Goal: Obtain resource: Download file/media

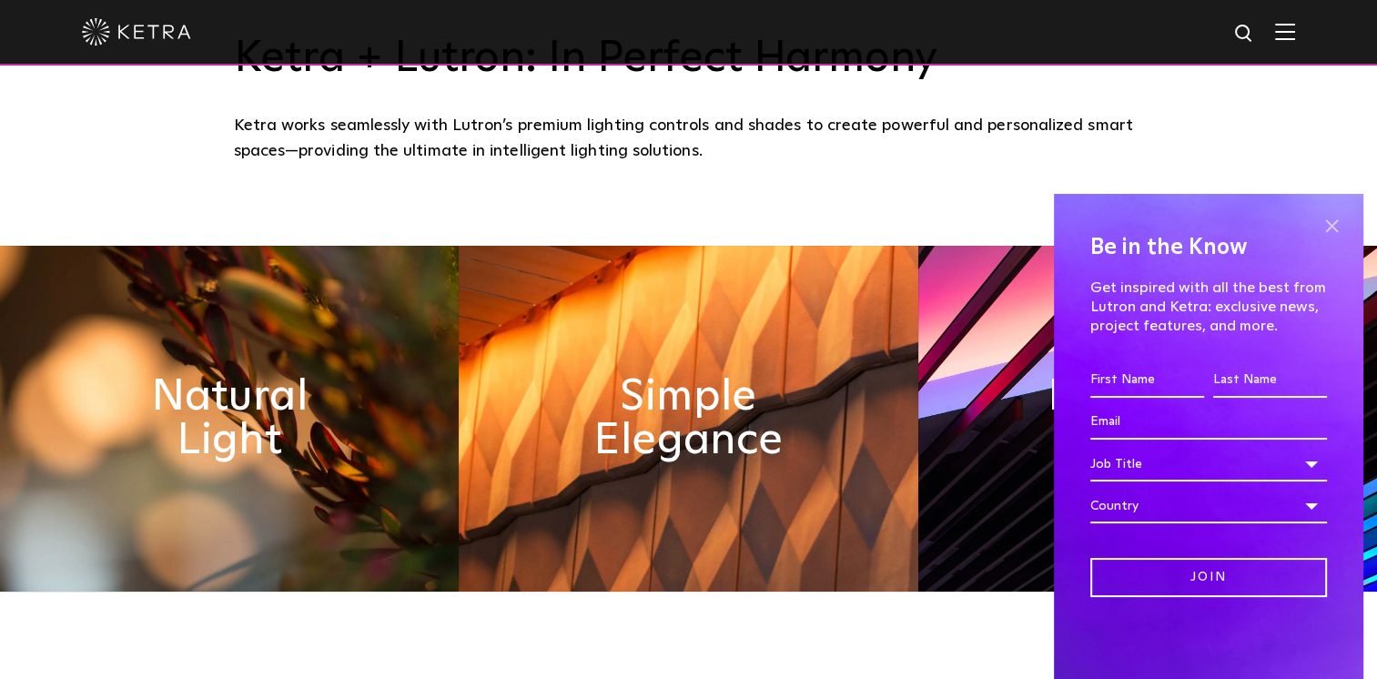
click at [1326, 220] on span at bounding box center [1330, 225] width 27 height 27
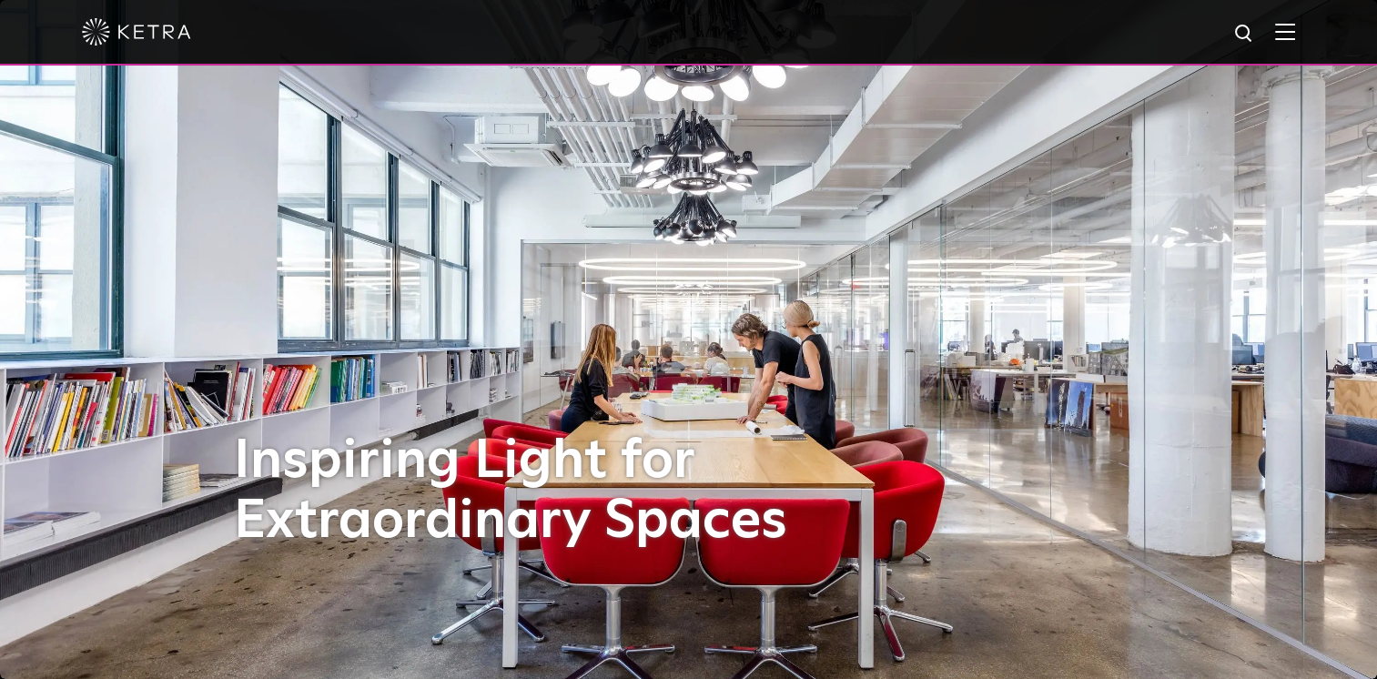
click at [1295, 27] on img at bounding box center [1285, 31] width 20 height 17
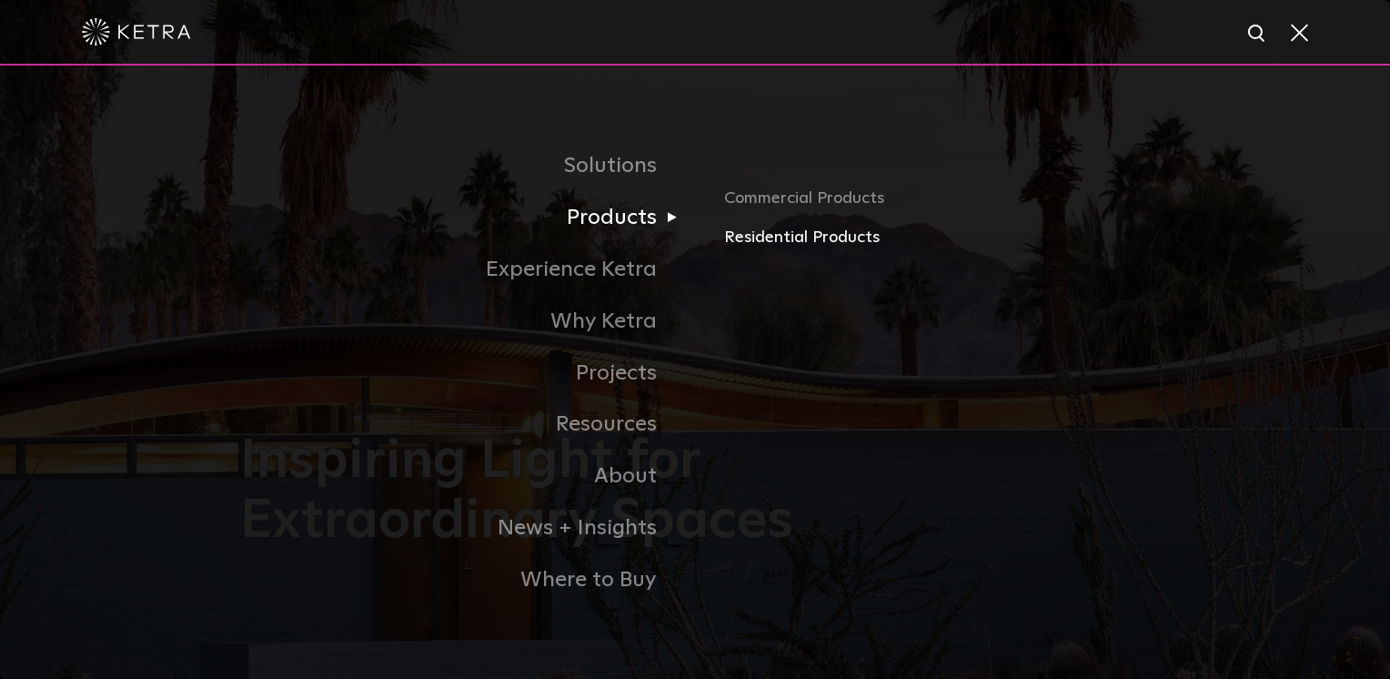
click at [782, 238] on link "Residential Products" at bounding box center [937, 238] width 426 height 26
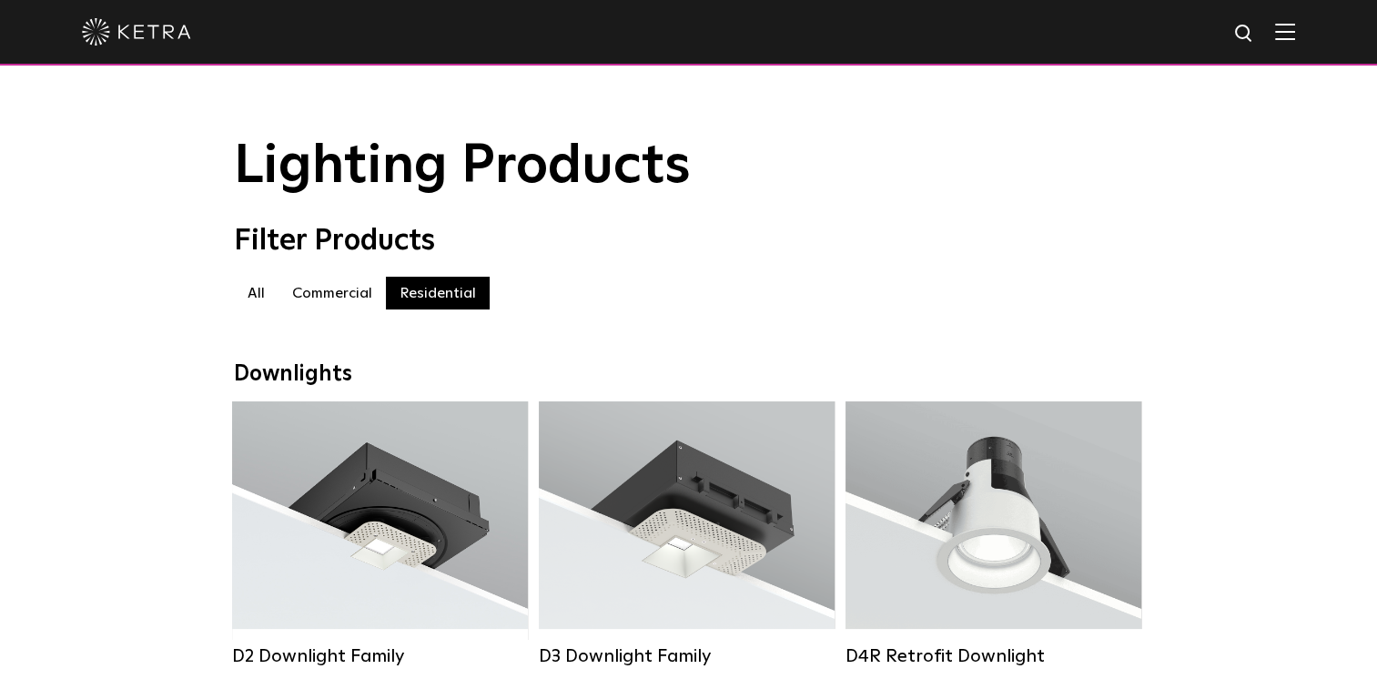
click at [319, 299] on label "Commercial" at bounding box center [331, 293] width 107 height 33
click at [253, 298] on label "All" at bounding box center [256, 293] width 45 height 33
click at [258, 290] on label "All" at bounding box center [256, 293] width 45 height 33
click at [1287, 26] on div at bounding box center [688, 32] width 1213 height 64
click at [1295, 28] on img at bounding box center [1285, 31] width 20 height 17
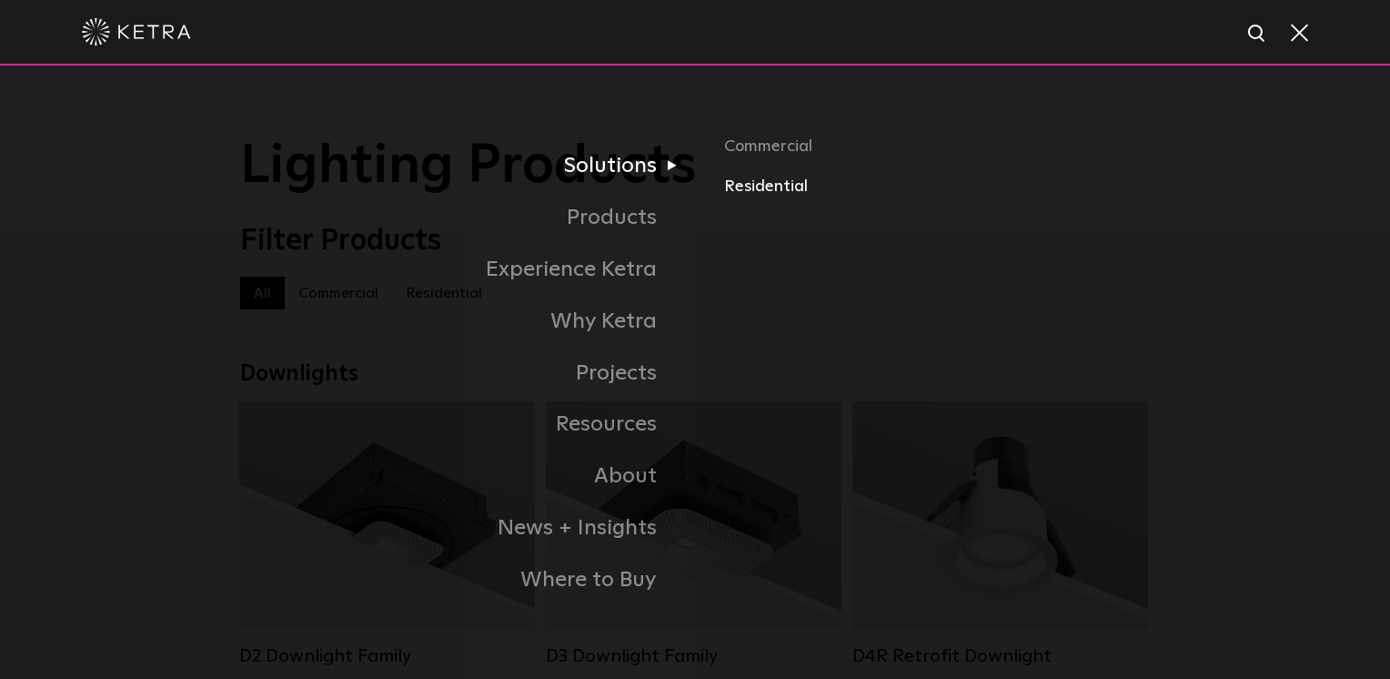
click at [761, 184] on link "Residential" at bounding box center [937, 186] width 426 height 26
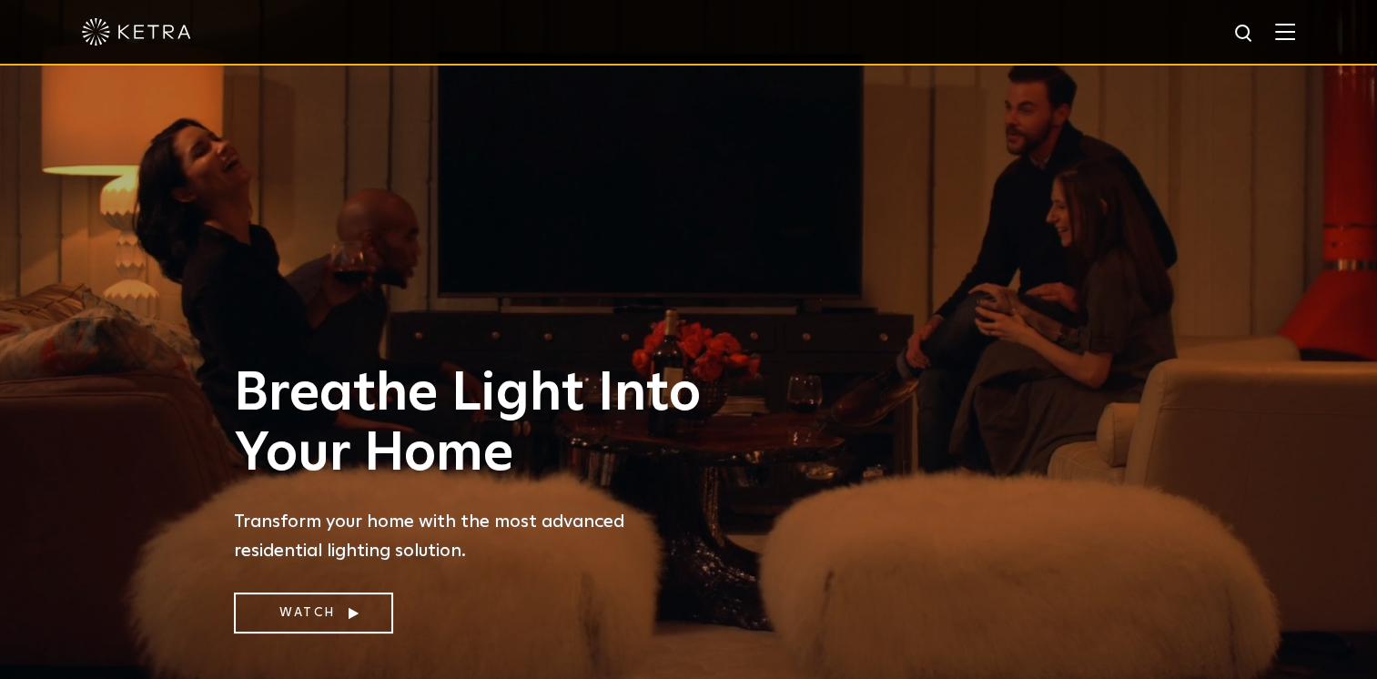
click at [1294, 27] on img at bounding box center [1285, 31] width 20 height 17
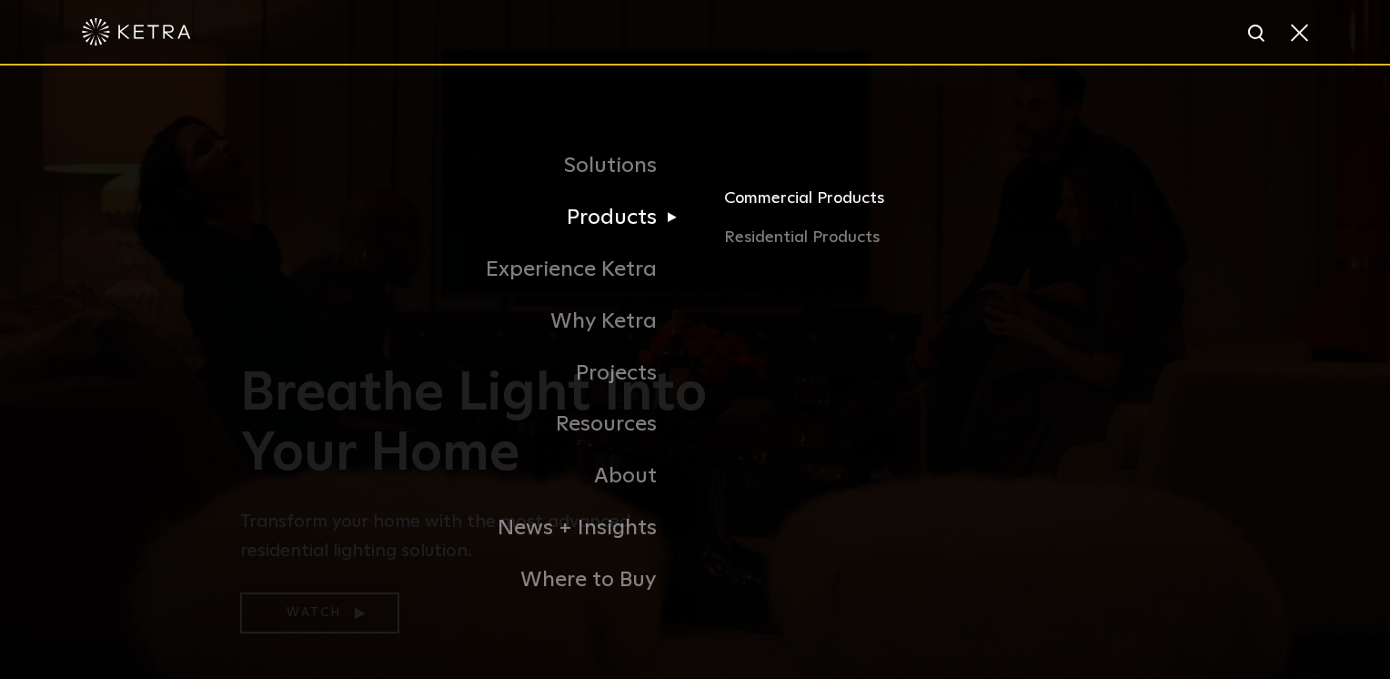
click at [792, 192] on link "Commercial Products" at bounding box center [937, 205] width 426 height 40
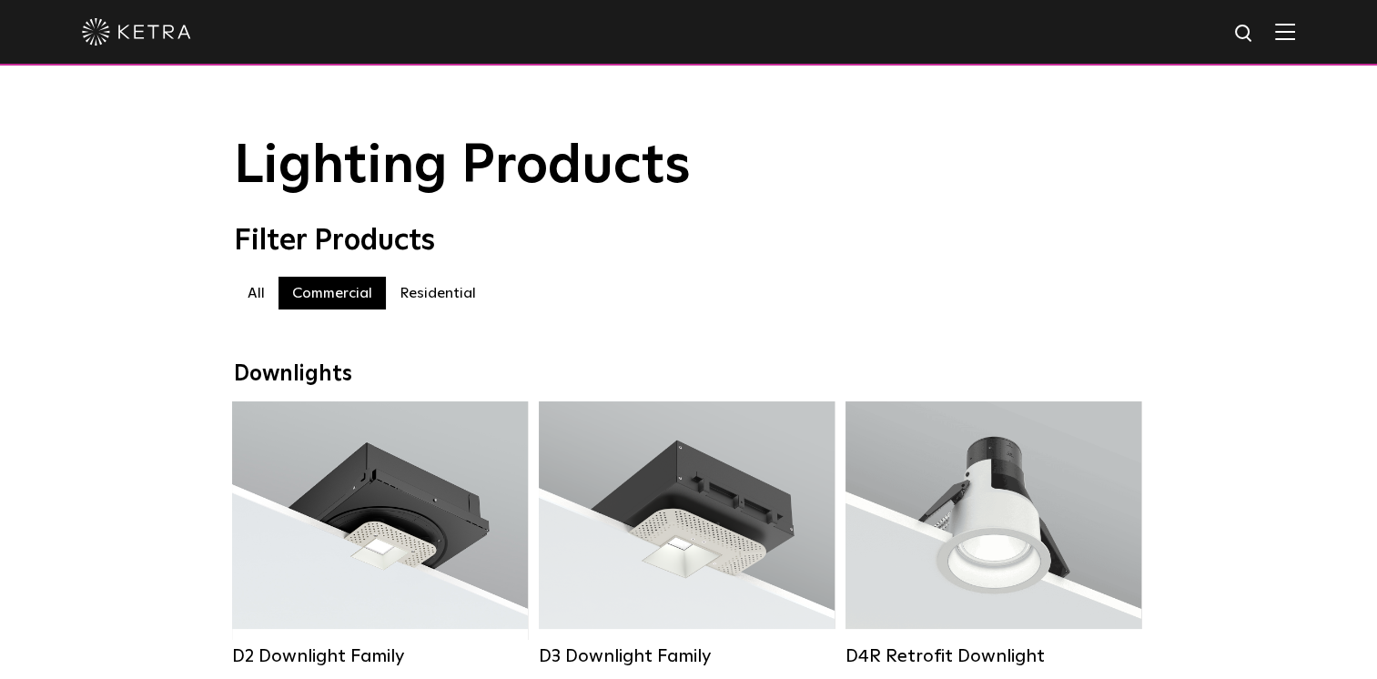
click at [1294, 36] on img at bounding box center [1285, 31] width 20 height 17
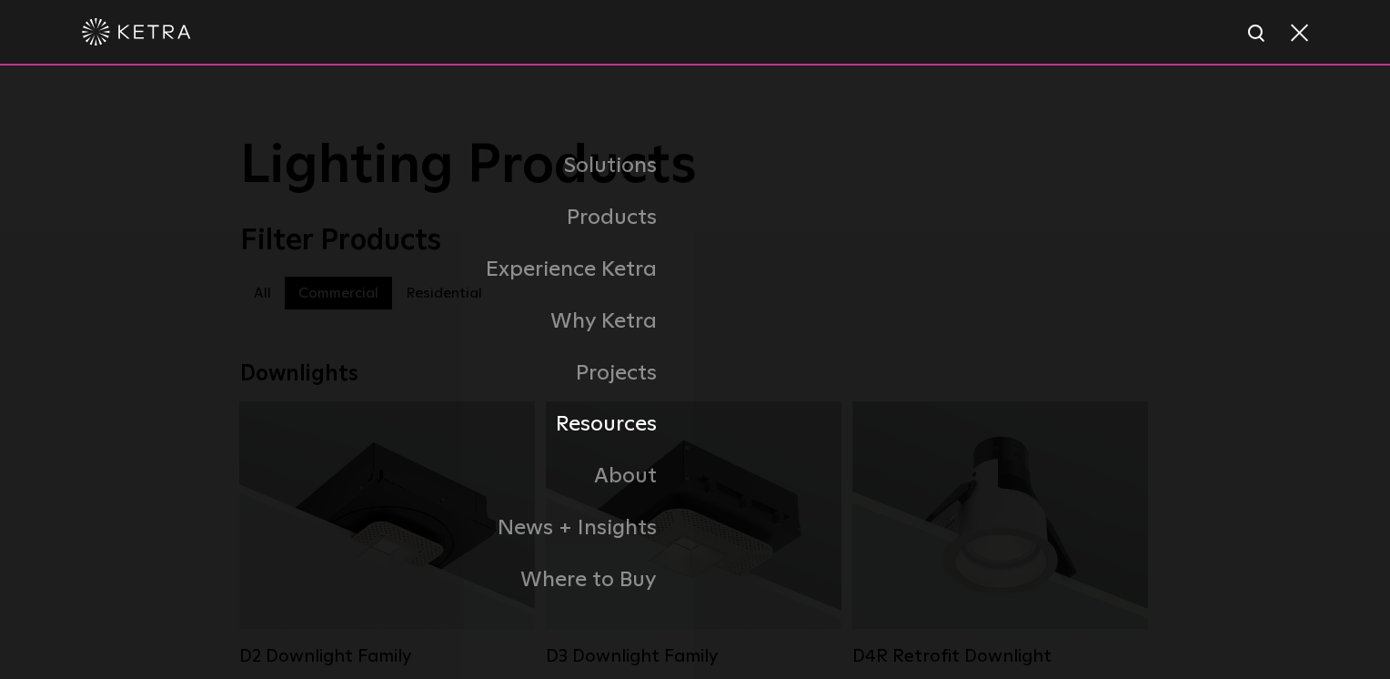
click at [626, 425] on link "Resources" at bounding box center [467, 425] width 455 height 52
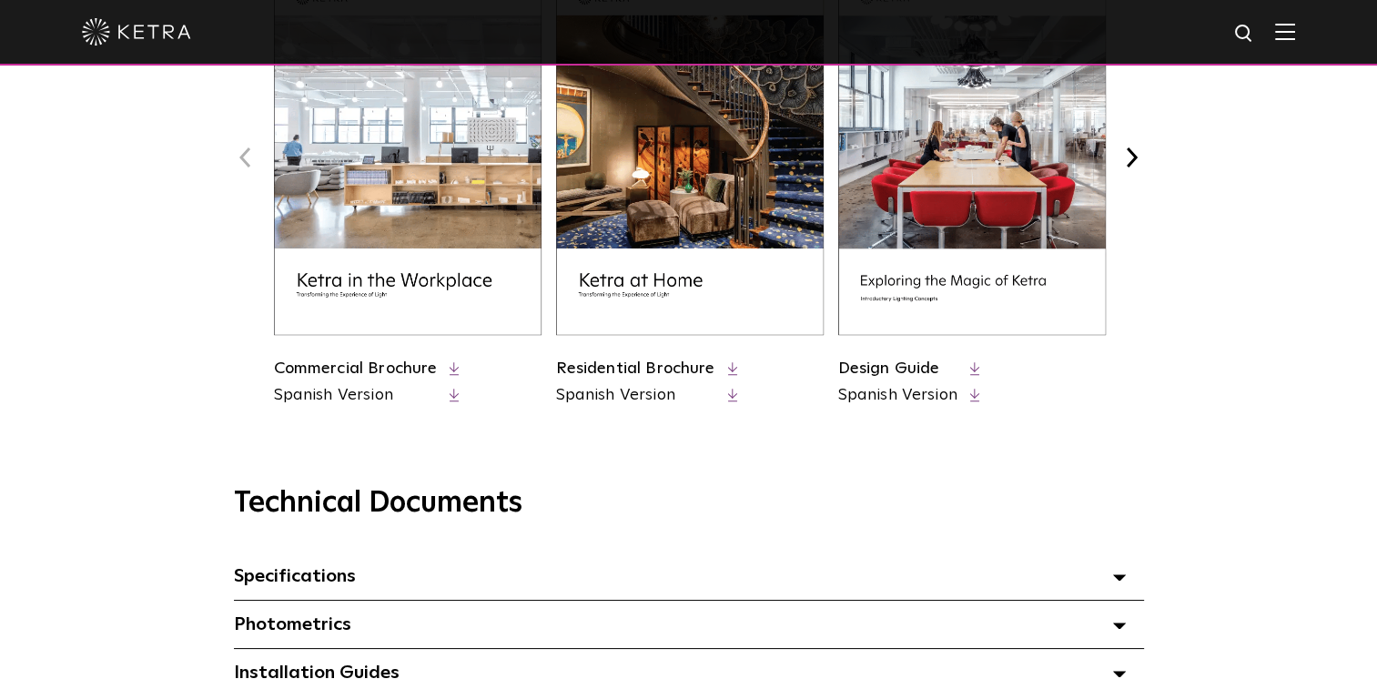
scroll to position [910, 0]
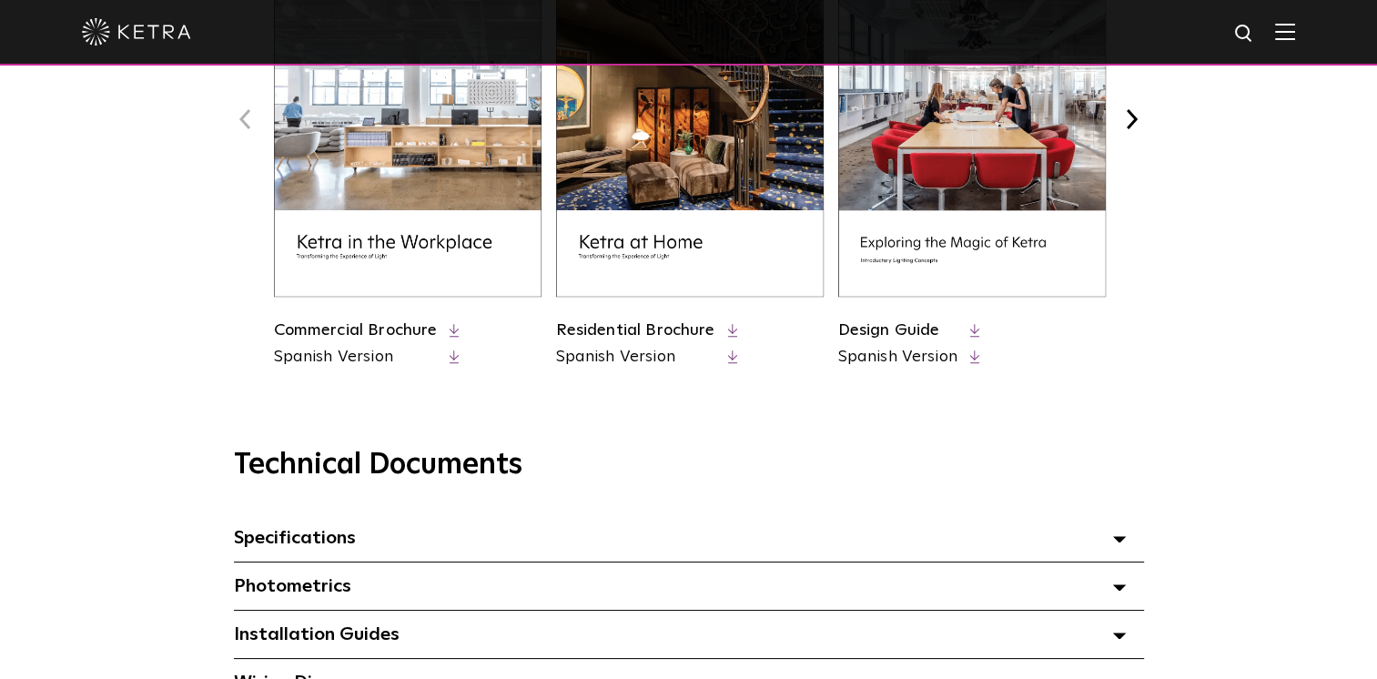
click at [634, 327] on link "Residential Brochure" at bounding box center [635, 330] width 159 height 16
click at [626, 238] on img at bounding box center [689, 118] width 267 height 357
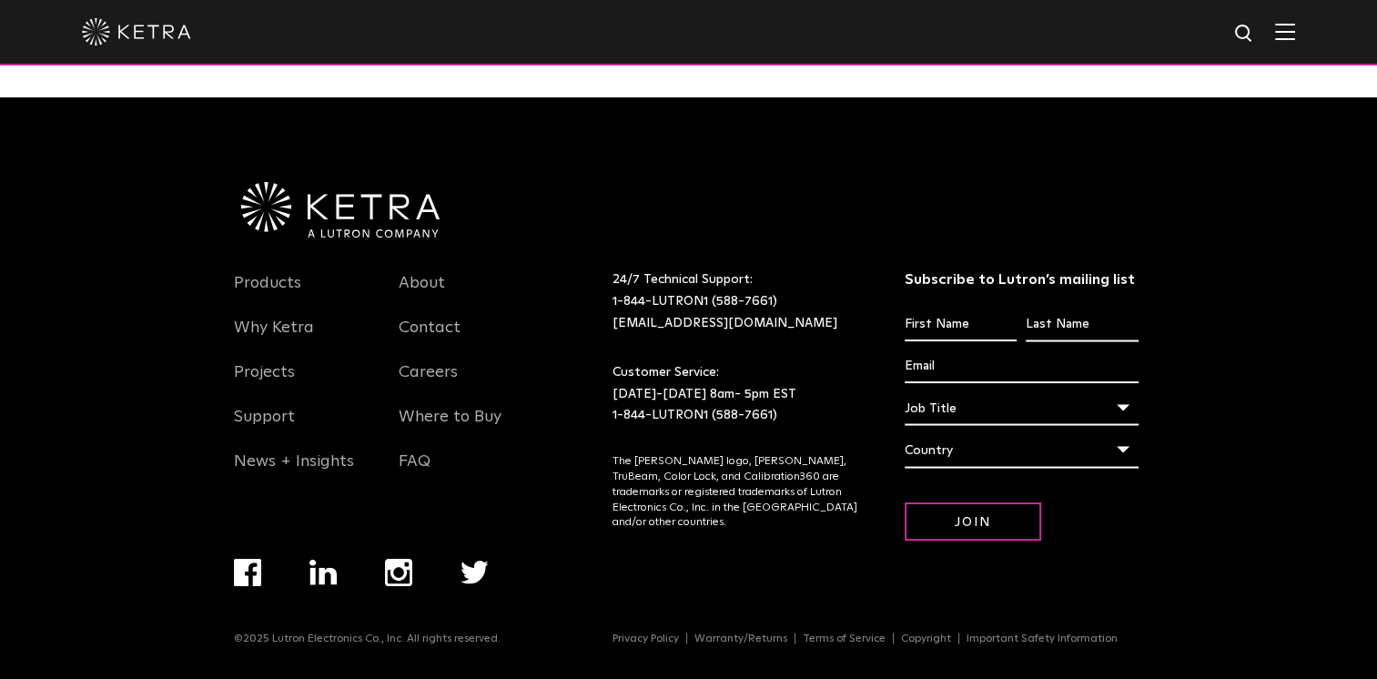
scroll to position [3298, 0]
click at [262, 277] on link "Products" at bounding box center [267, 293] width 67 height 42
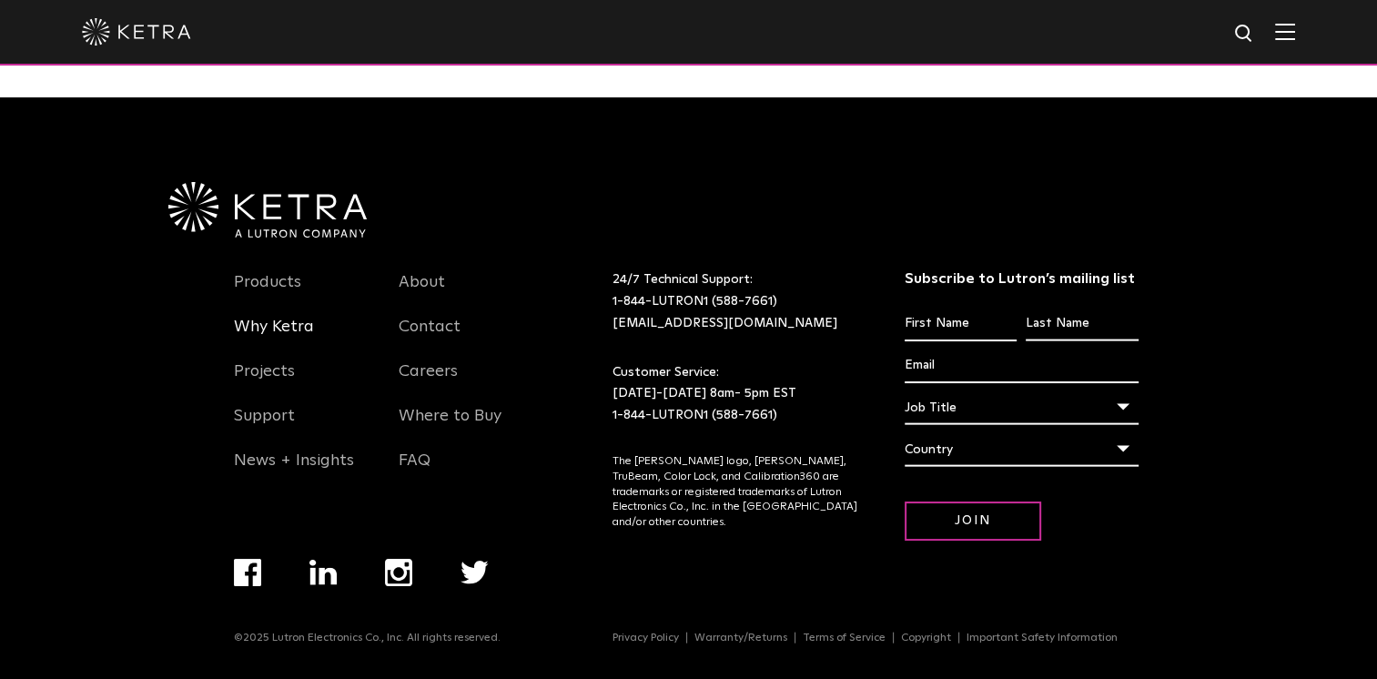
scroll to position [3824, 0]
click at [263, 281] on link "Products" at bounding box center [267, 293] width 67 height 42
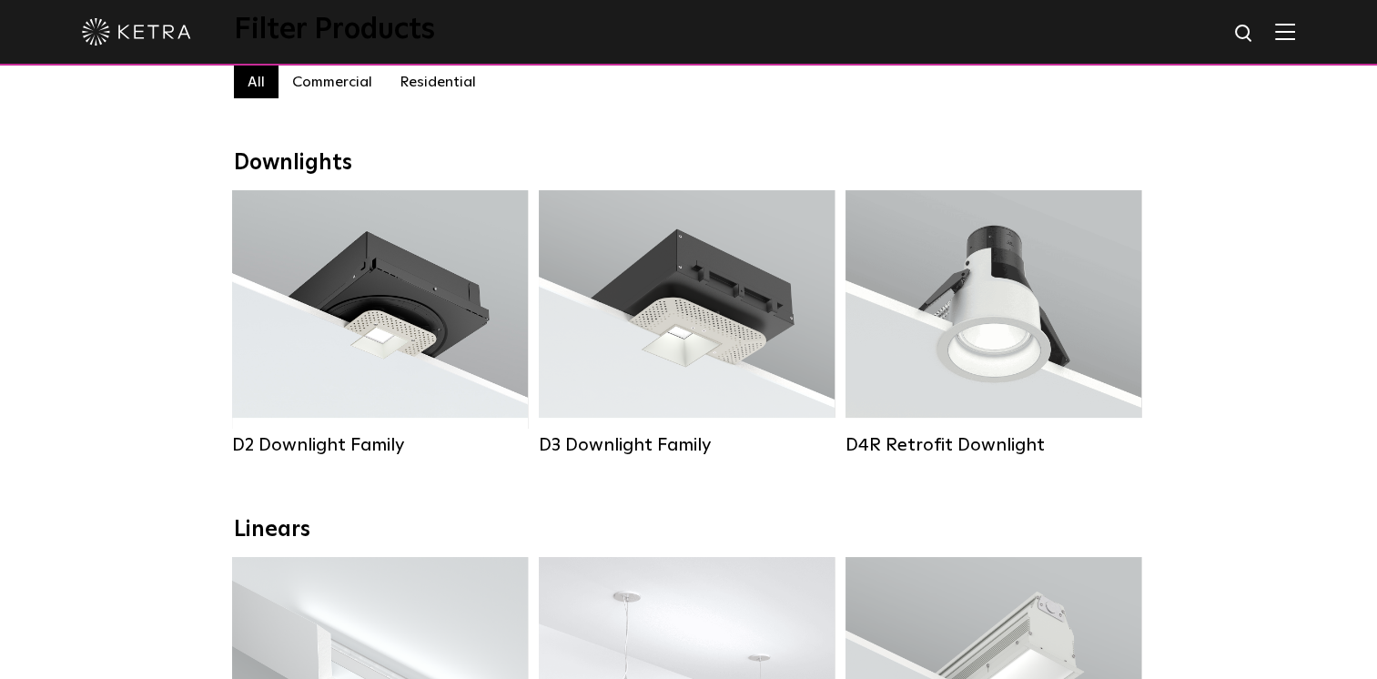
scroll to position [182, 0]
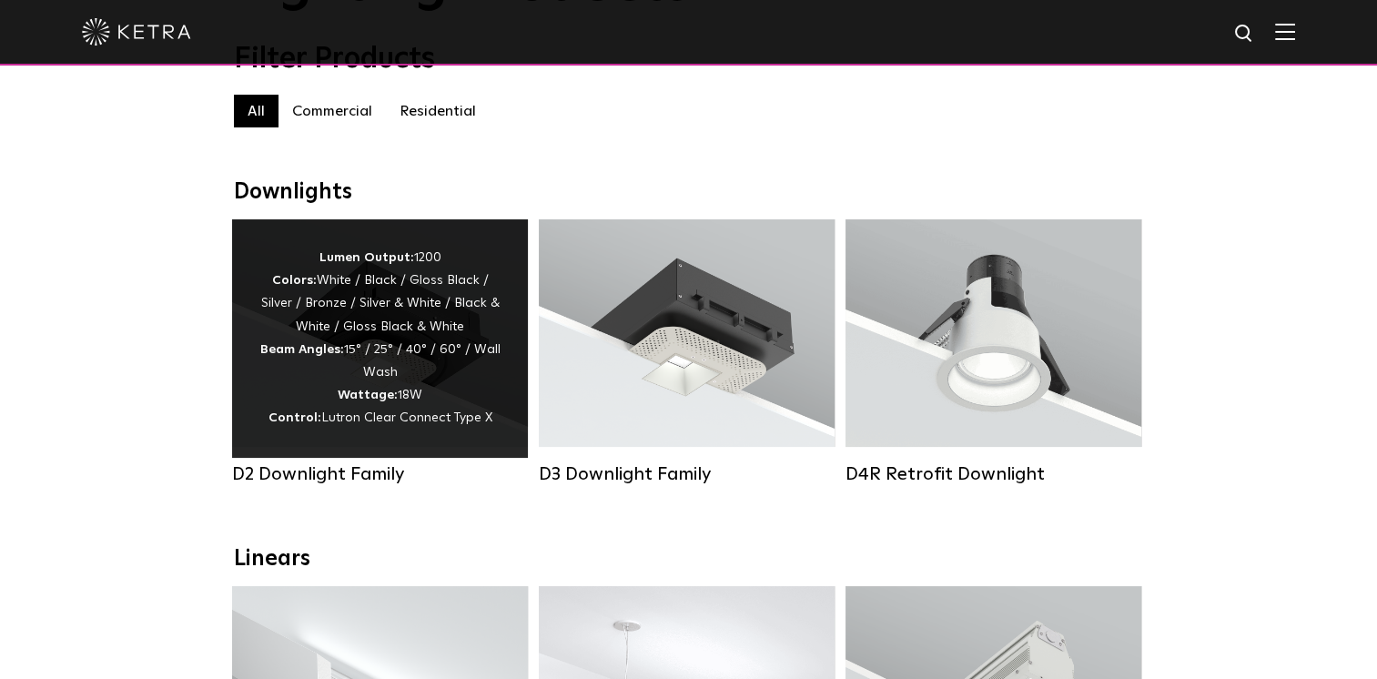
click at [313, 485] on div "D2 Downlight Family" at bounding box center [380, 474] width 296 height 22
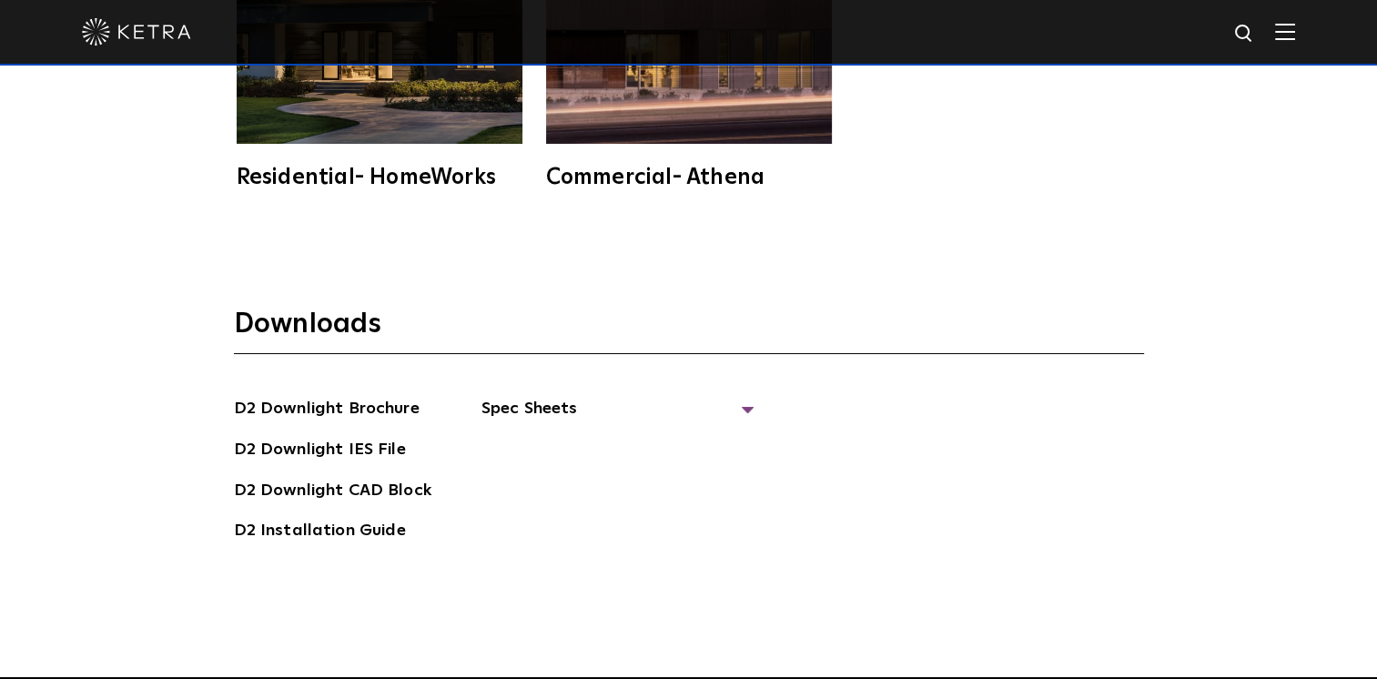
scroll to position [4731, 0]
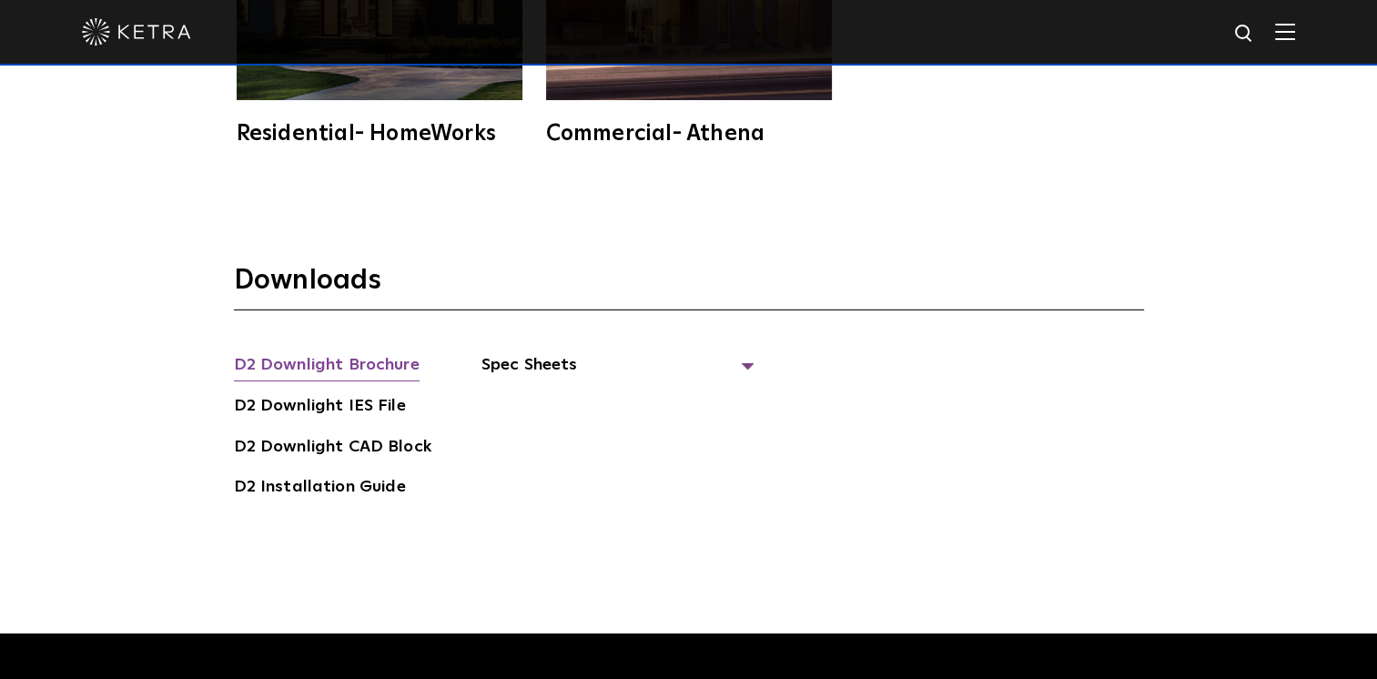
click at [288, 372] on link "D2 Downlight Brochure" at bounding box center [327, 366] width 186 height 29
